Goal: Use online tool/utility: Utilize a website feature to perform a specific function

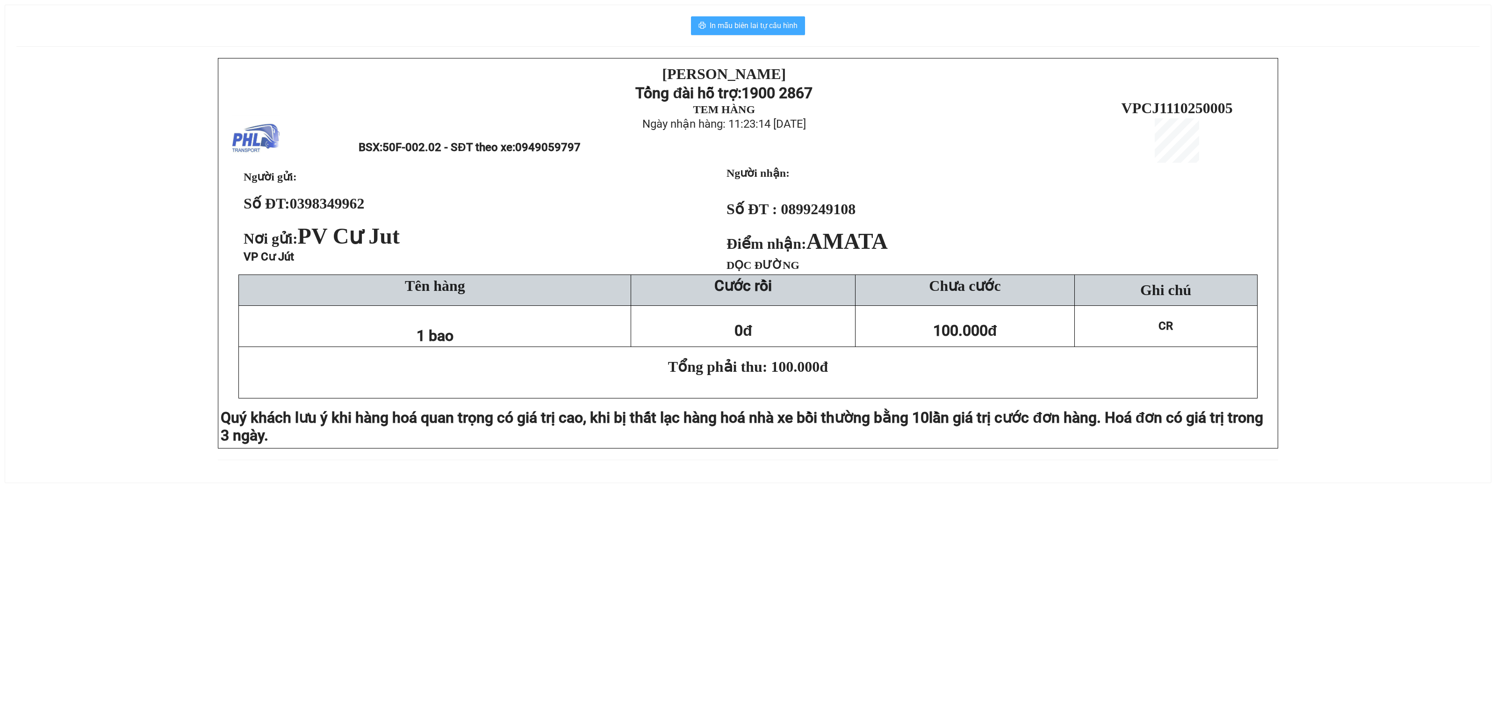
click at [743, 24] on span "In mẫu biên lai tự cấu hình" at bounding box center [754, 26] width 88 height 12
click at [735, 22] on span "In mẫu biên lai tự cấu hình" at bounding box center [754, 26] width 88 height 12
